Goal: Task Accomplishment & Management: Use online tool/utility

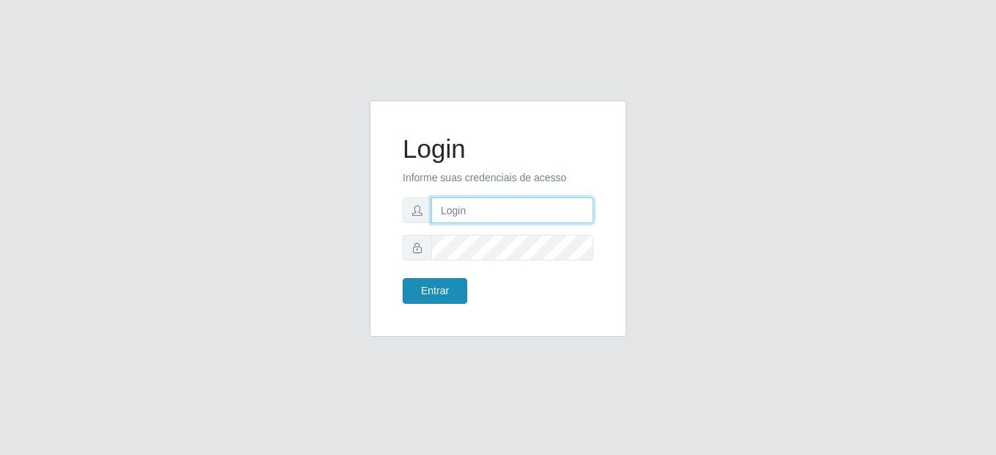
type input "mariabemais@B8"
click at [443, 288] on button "Entrar" at bounding box center [435, 291] width 65 height 26
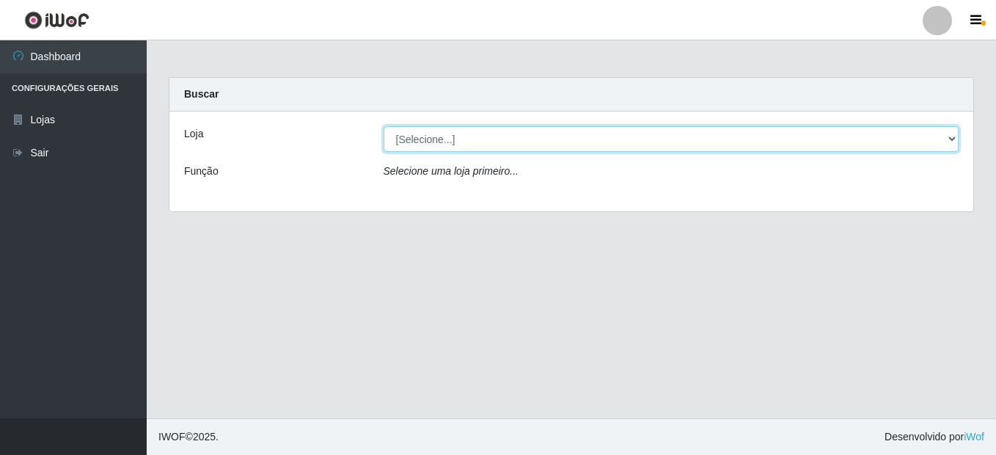
click at [538, 137] on select "[Selecione...] Bemais Supermercados - B8 [PERSON_NAME]" at bounding box center [672, 139] width 576 height 26
select select "413"
click at [384, 126] on select "[Selecione...] Bemais Supermercados - B8 [PERSON_NAME]" at bounding box center [672, 139] width 576 height 26
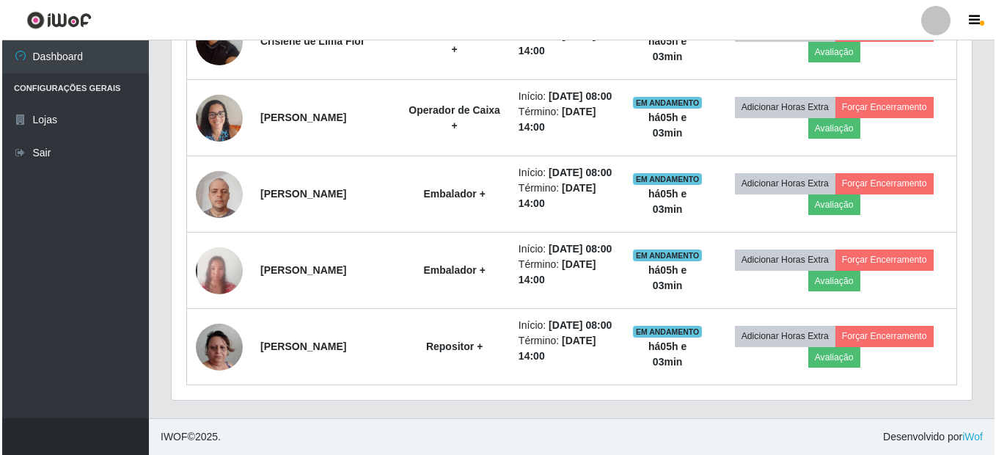
scroll to position [992, 0]
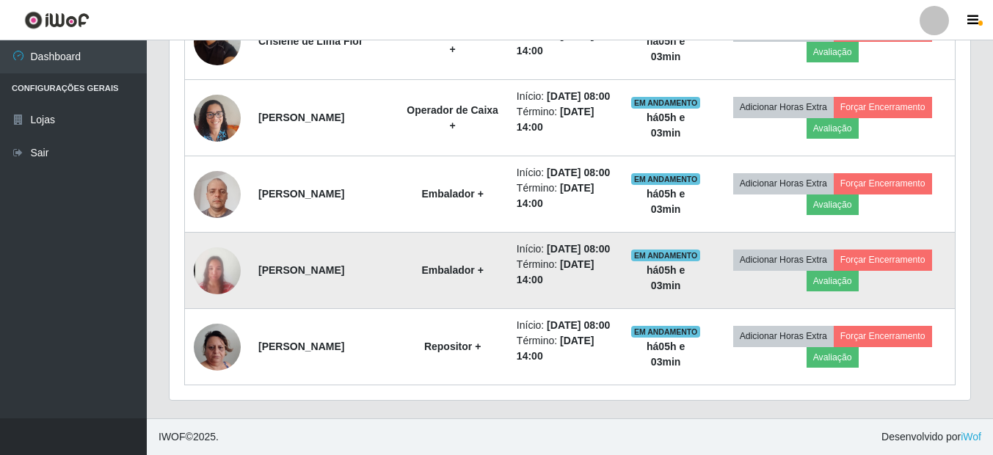
click at [208, 236] on img at bounding box center [217, 270] width 47 height 102
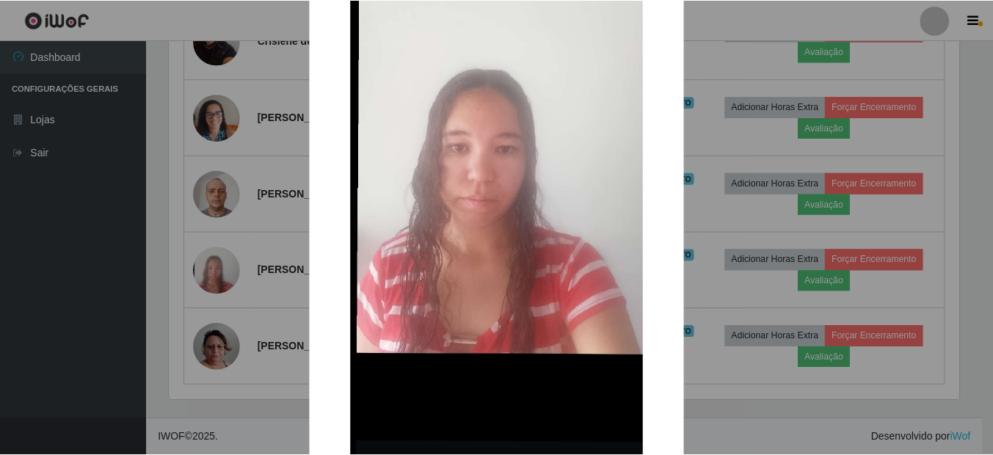
scroll to position [309, 0]
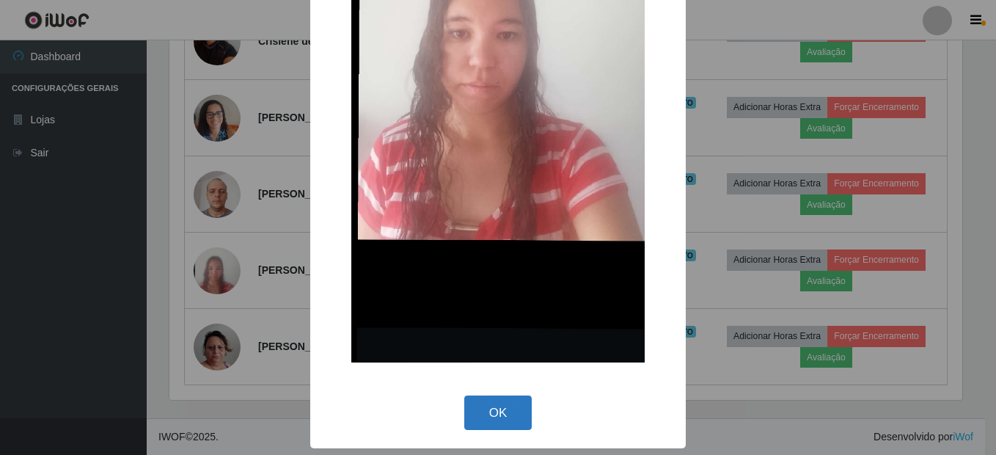
click at [520, 420] on button "OK" at bounding box center [498, 412] width 68 height 34
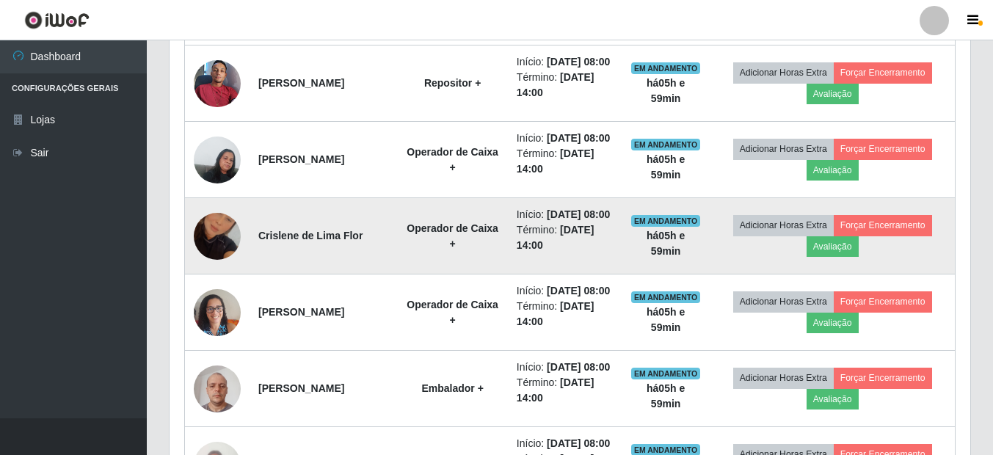
scroll to position [698, 0]
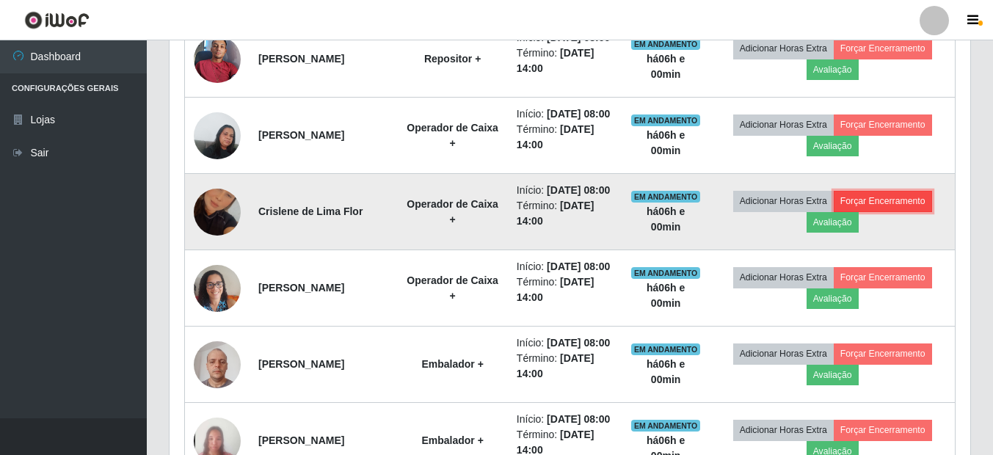
click at [857, 211] on button "Forçar Encerramento" at bounding box center [882, 201] width 98 height 21
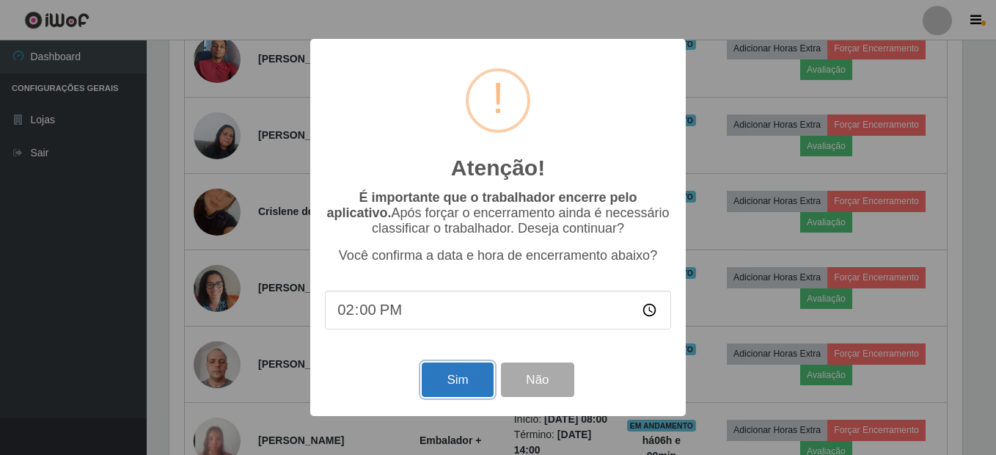
click at [458, 383] on button "Sim" at bounding box center [457, 379] width 71 height 34
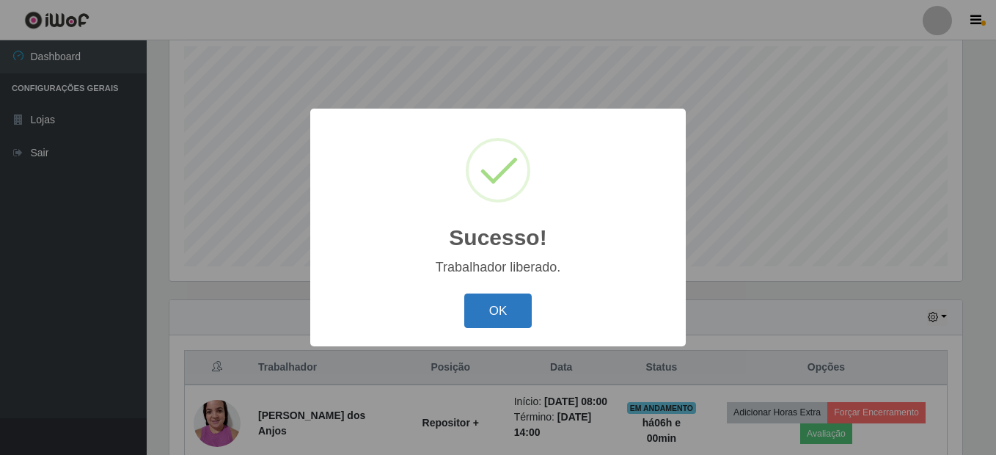
click at [515, 306] on button "OK" at bounding box center [498, 310] width 68 height 34
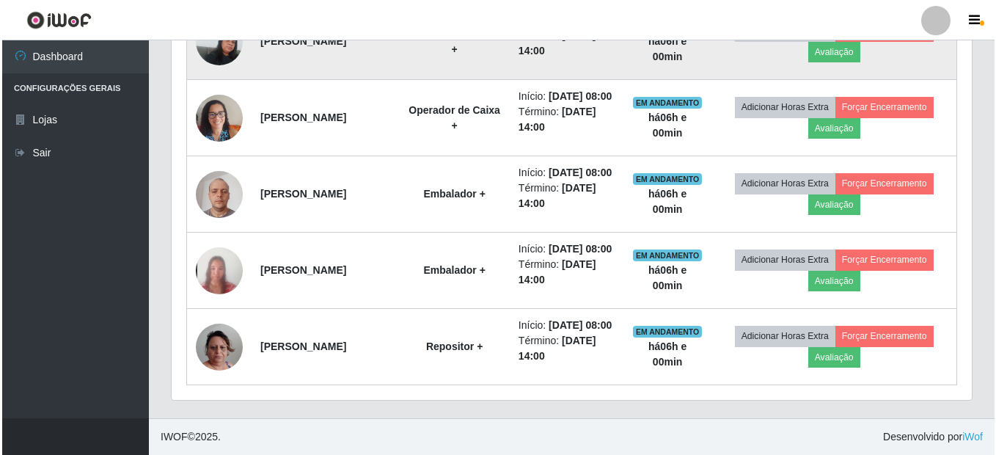
scroll to position [845, 0]
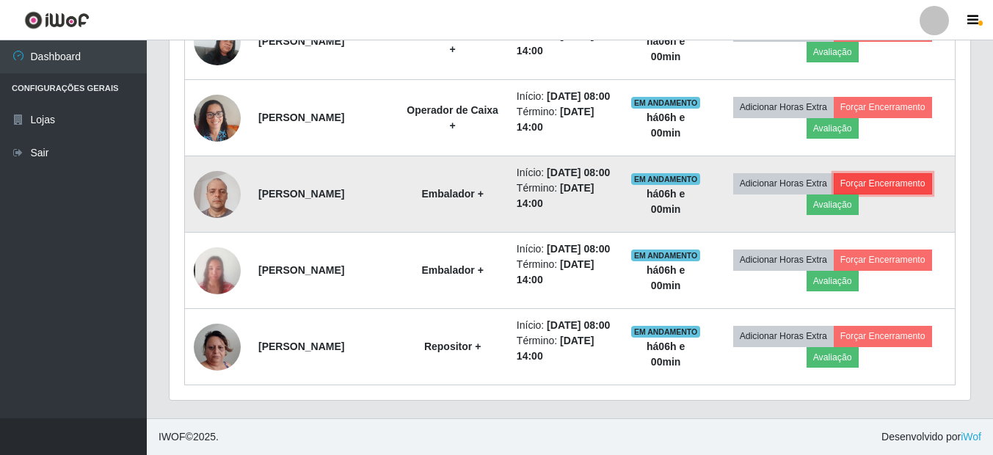
click at [872, 194] on button "Forçar Encerramento" at bounding box center [882, 183] width 98 height 21
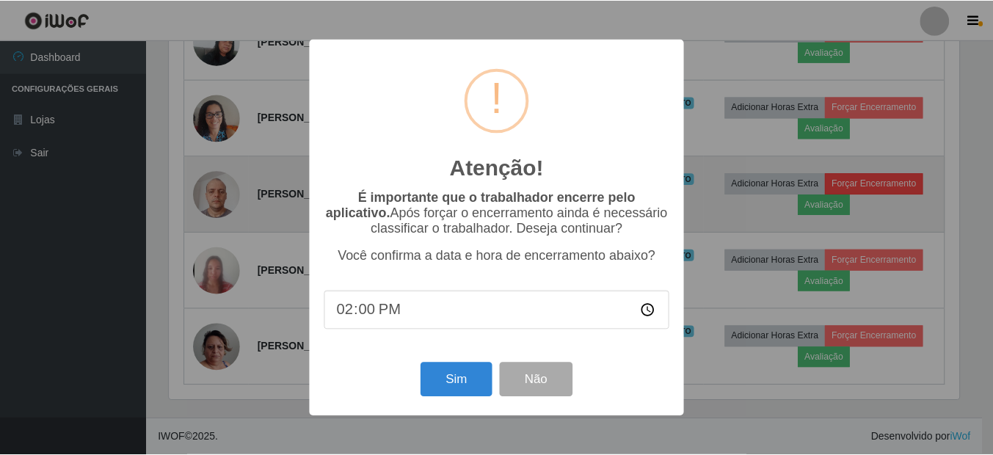
scroll to position [304, 793]
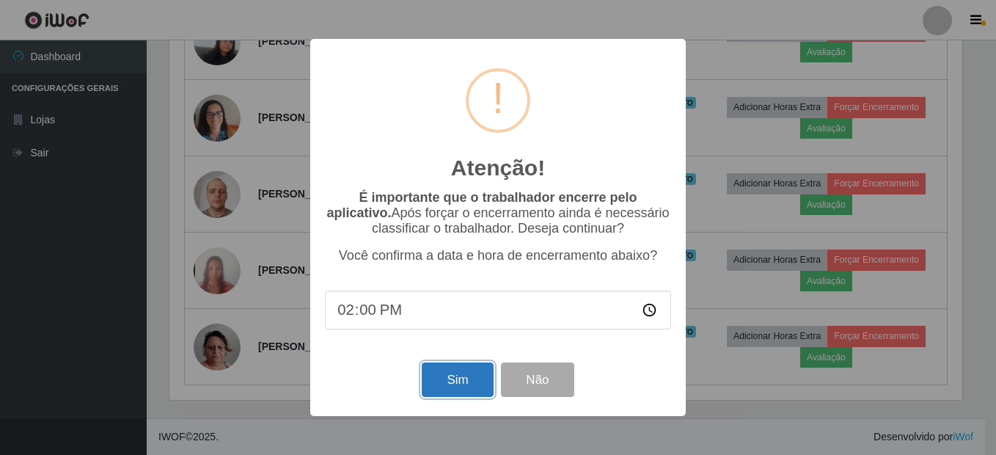
click at [463, 381] on button "Sim" at bounding box center [457, 379] width 71 height 34
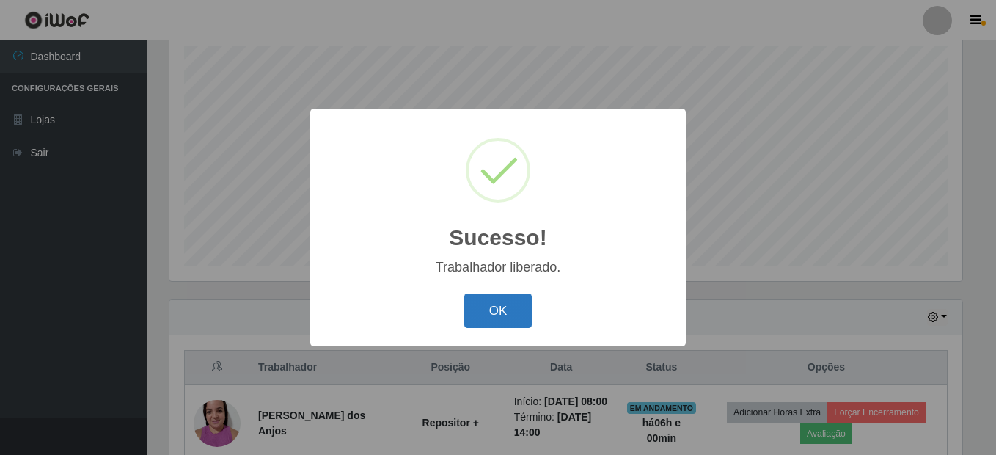
click at [508, 310] on button "OK" at bounding box center [498, 310] width 68 height 34
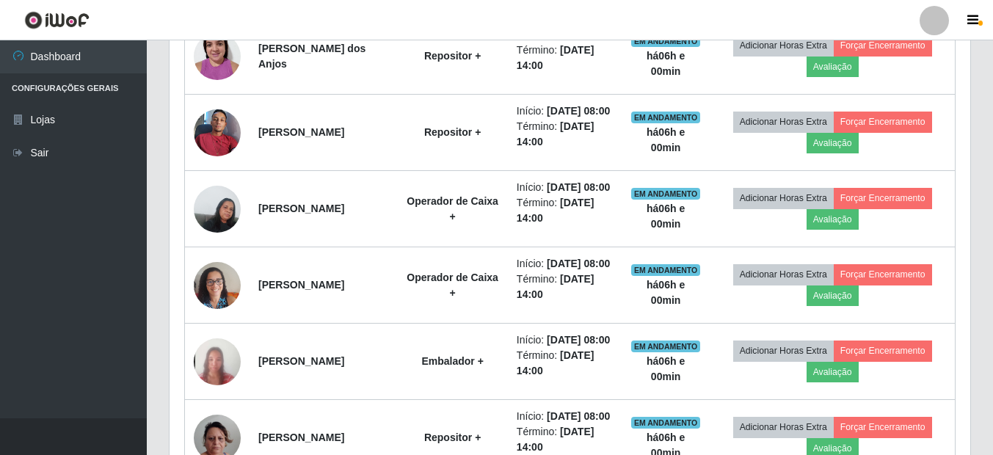
scroll to position [698, 0]
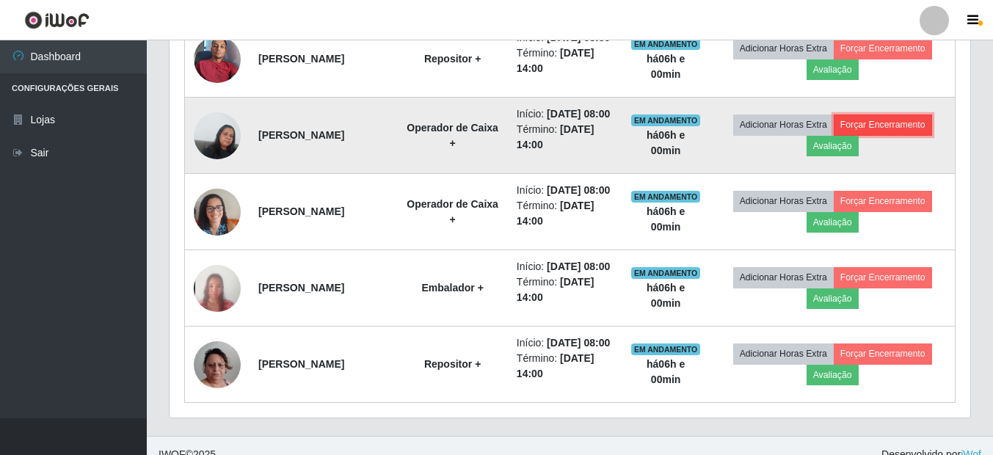
click at [884, 135] on button "Forçar Encerramento" at bounding box center [882, 124] width 98 height 21
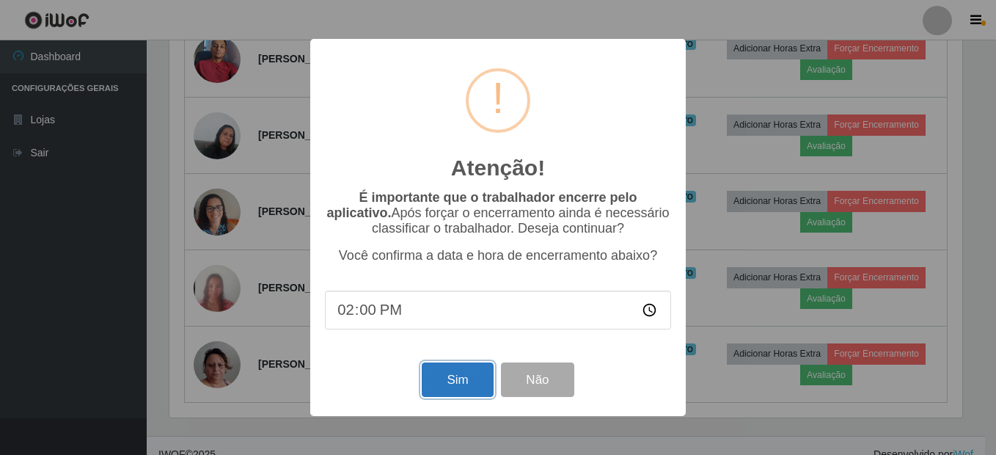
click at [448, 382] on button "Sim" at bounding box center [457, 379] width 71 height 34
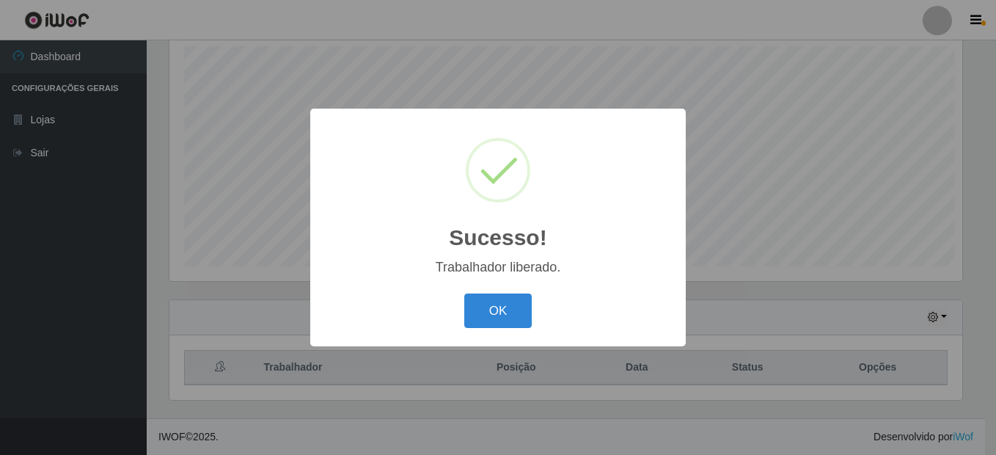
scroll to position [0, 0]
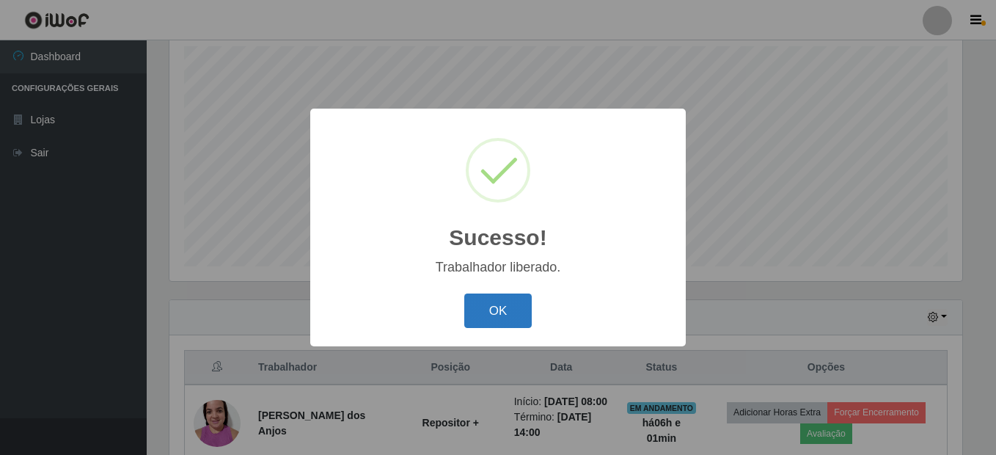
click at [516, 302] on button "OK" at bounding box center [498, 310] width 68 height 34
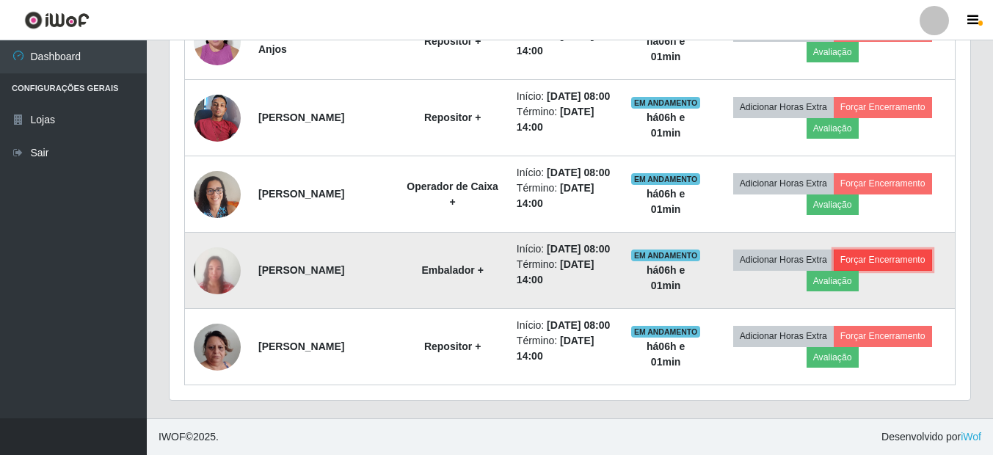
click at [892, 249] on button "Forçar Encerramento" at bounding box center [882, 259] width 98 height 21
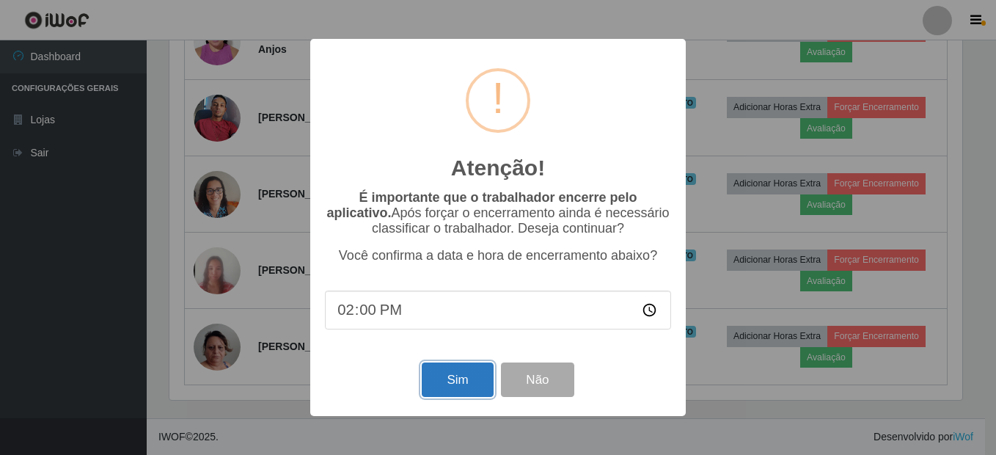
click at [472, 374] on button "Sim" at bounding box center [457, 379] width 71 height 34
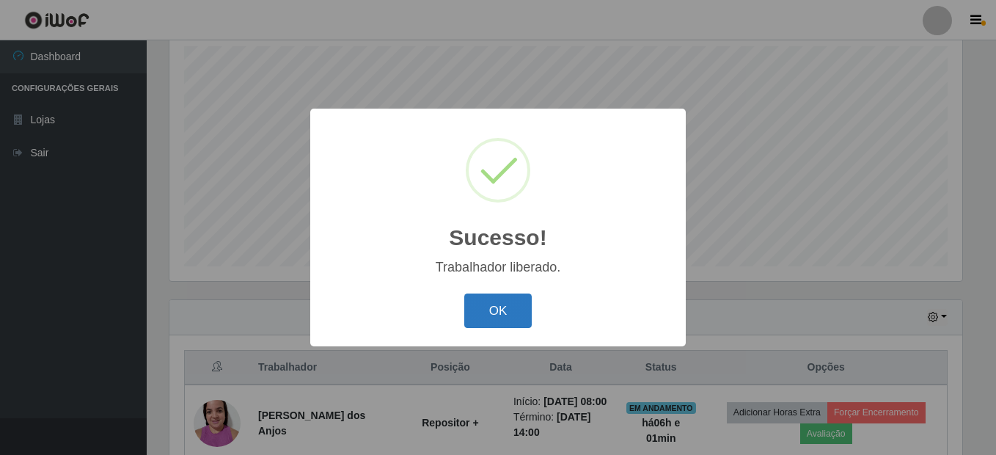
click at [483, 298] on button "OK" at bounding box center [498, 310] width 68 height 34
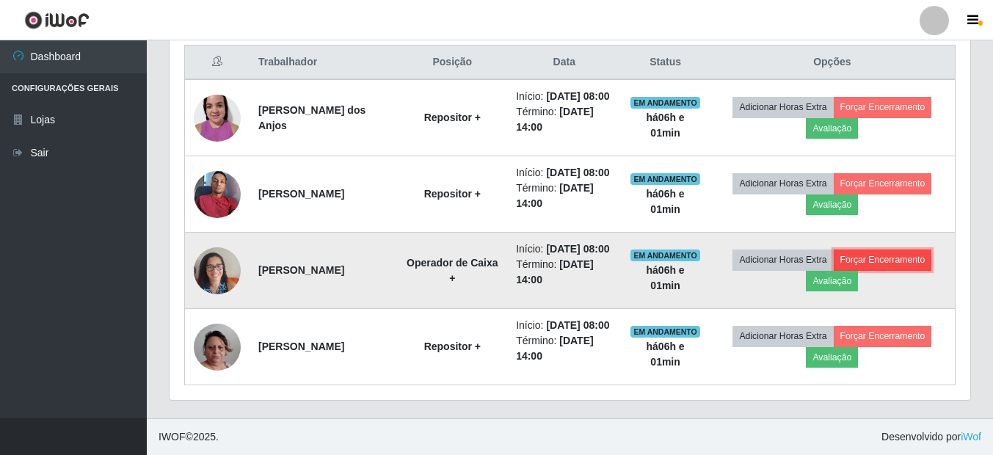
click at [874, 249] on button "Forçar Encerramento" at bounding box center [882, 259] width 98 height 21
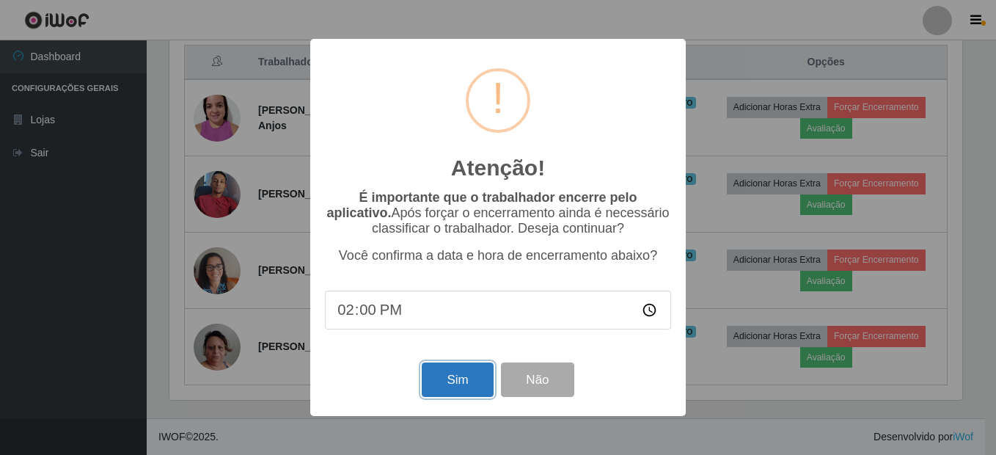
click at [432, 380] on button "Sim" at bounding box center [457, 379] width 71 height 34
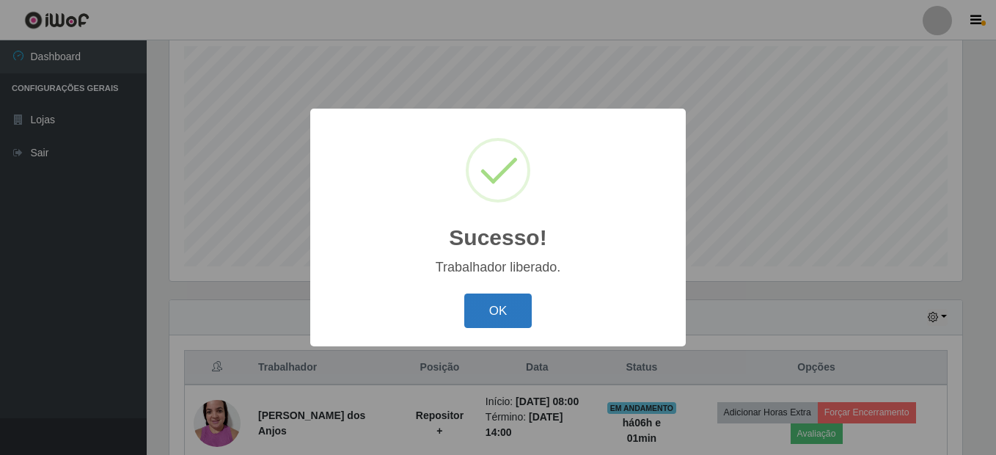
click at [508, 324] on button "OK" at bounding box center [498, 310] width 68 height 34
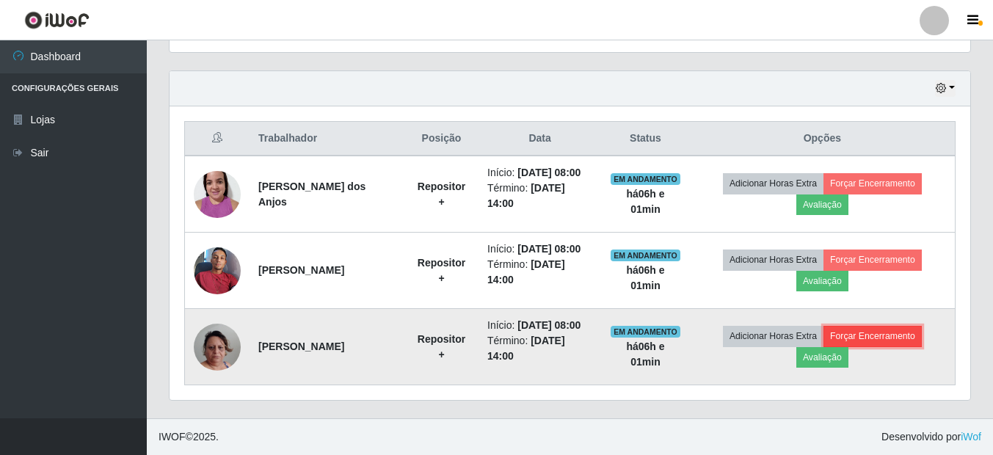
click at [849, 334] on button "Forçar Encerramento" at bounding box center [872, 336] width 98 height 21
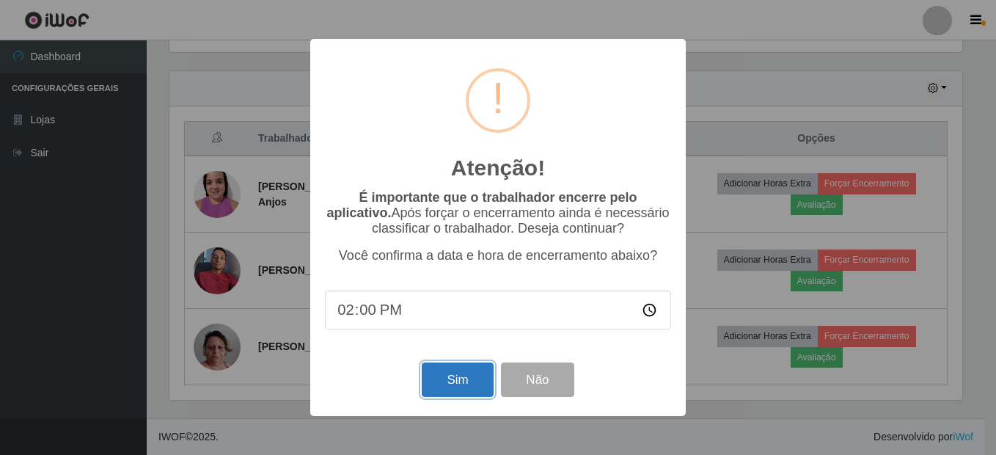
click at [475, 382] on button "Sim" at bounding box center [457, 379] width 71 height 34
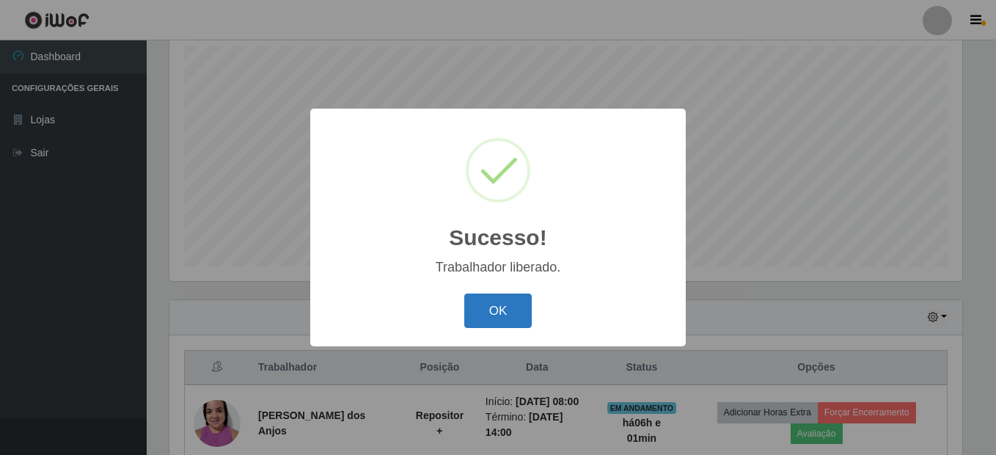
click at [476, 300] on button "OK" at bounding box center [498, 310] width 68 height 34
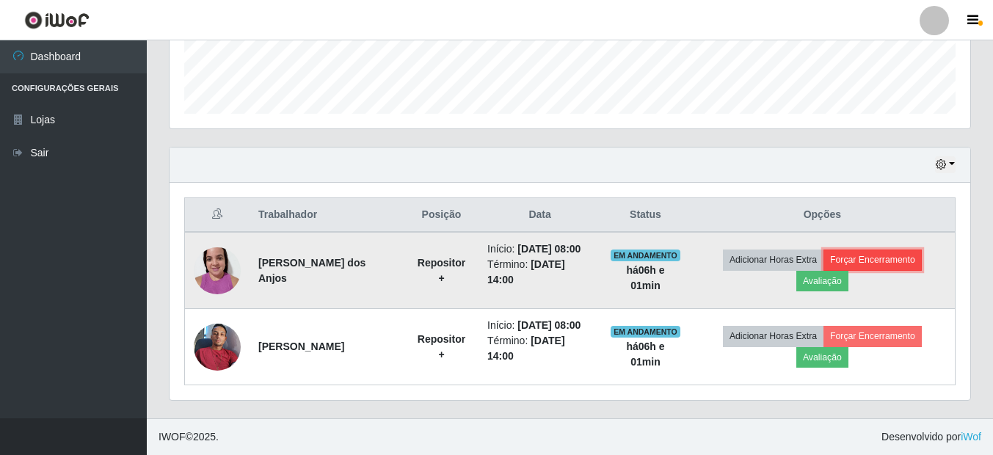
click at [860, 254] on button "Forçar Encerramento" at bounding box center [872, 259] width 98 height 21
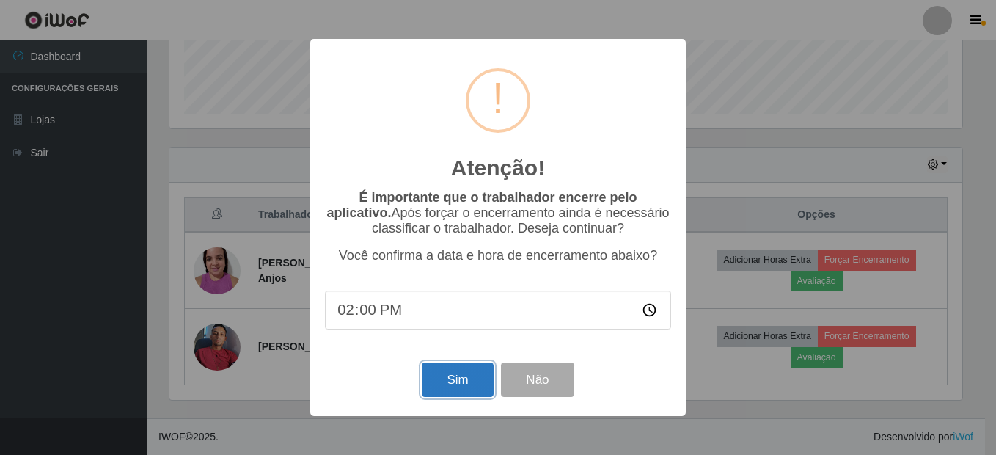
click at [470, 377] on button "Sim" at bounding box center [457, 379] width 71 height 34
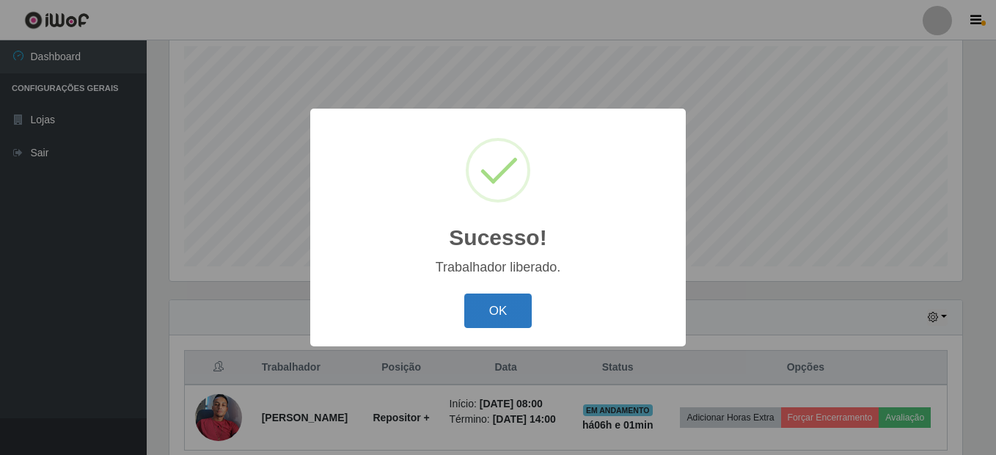
click at [501, 297] on button "OK" at bounding box center [498, 310] width 68 height 34
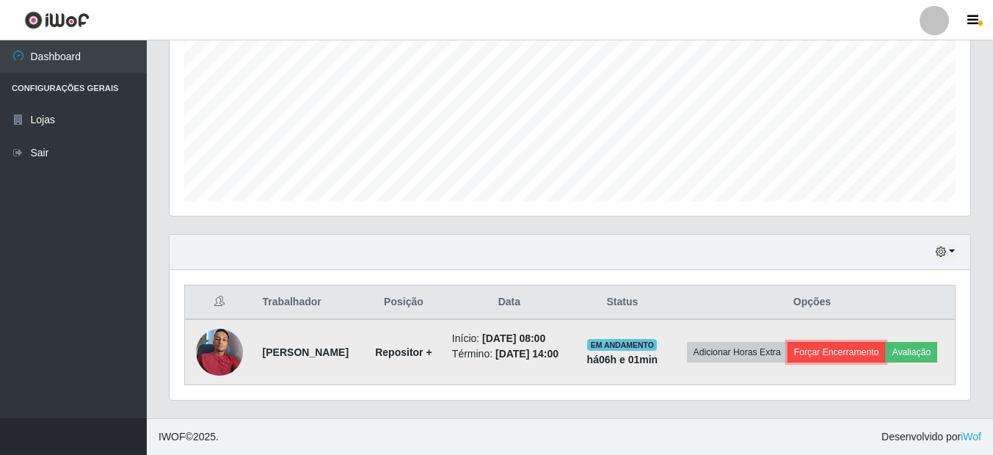
click at [886, 344] on button "Forçar Encerramento" at bounding box center [836, 352] width 98 height 21
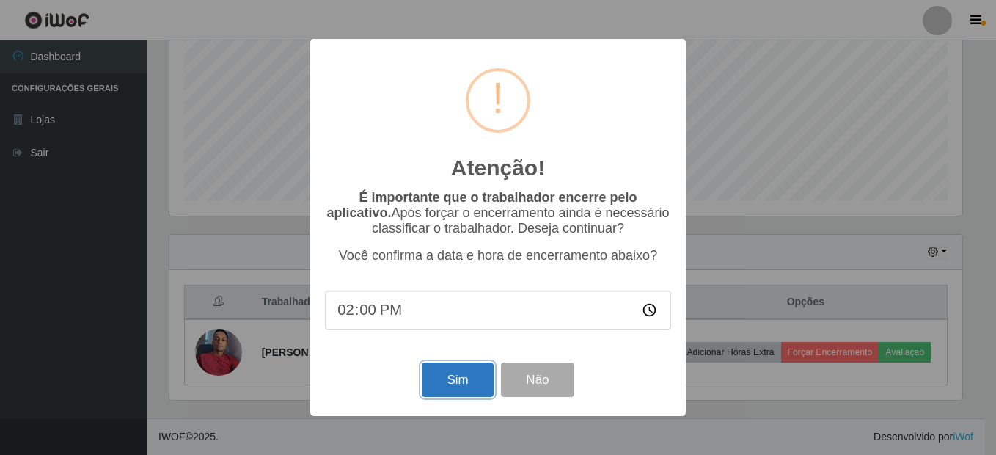
click at [471, 381] on button "Sim" at bounding box center [457, 379] width 71 height 34
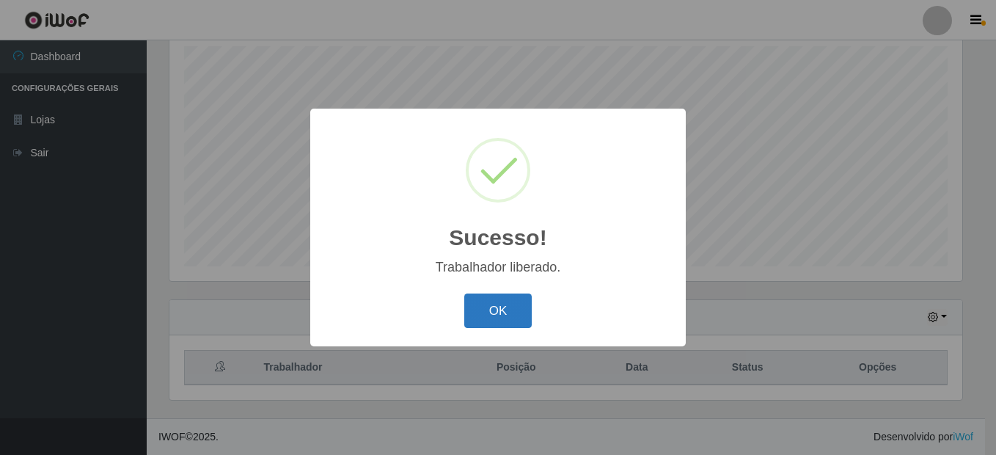
click at [516, 315] on button "OK" at bounding box center [498, 310] width 68 height 34
